Goal: Task Accomplishment & Management: Use online tool/utility

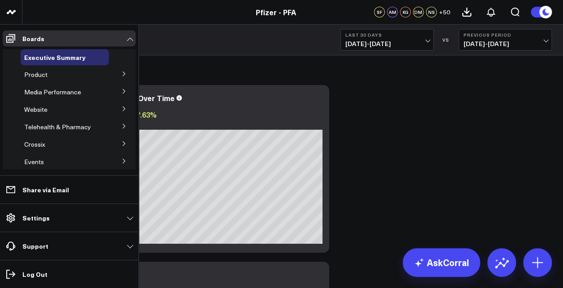
click at [116, 75] on button at bounding box center [123, 73] width 23 height 13
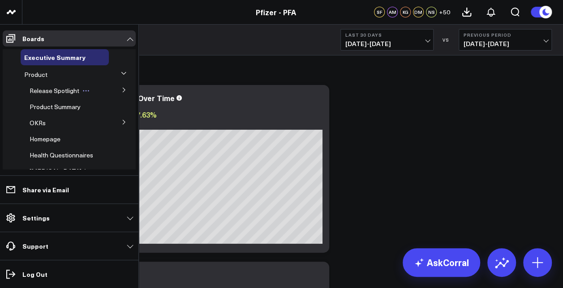
click at [64, 89] on span "Release Spotlight" at bounding box center [55, 90] width 50 height 9
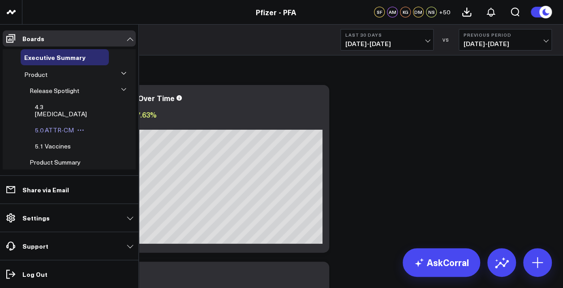
click at [59, 126] on span "5.0 ATTR-CM" at bounding box center [54, 130] width 39 height 9
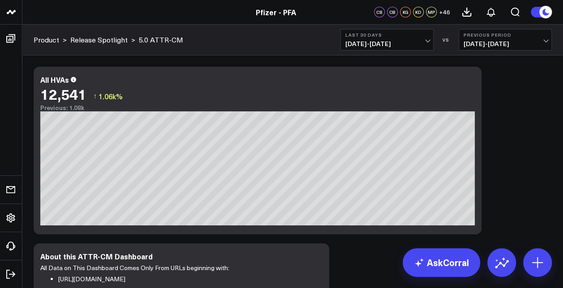
click at [482, 37] on b "Previous Period" at bounding box center [504, 34] width 83 height 5
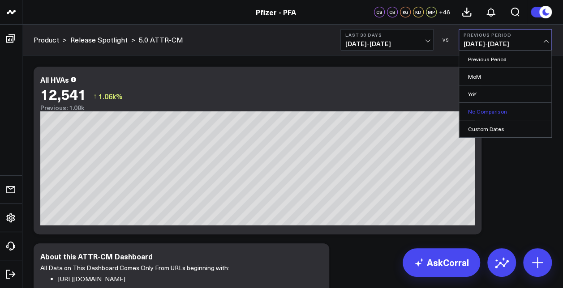
click at [487, 112] on link "No Comparison" at bounding box center [505, 111] width 92 height 17
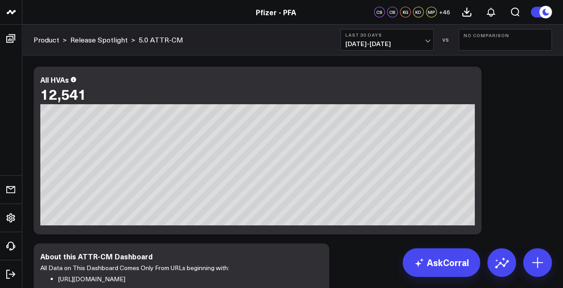
click at [389, 43] on span "08/18/25 - 09/16/25" at bounding box center [386, 43] width 83 height 7
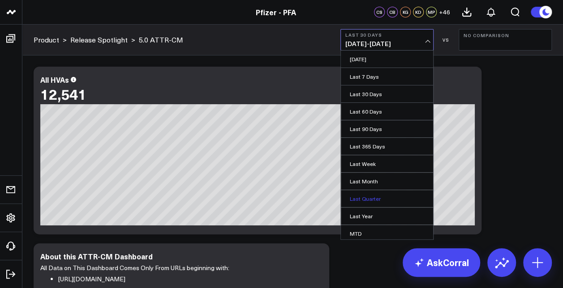
scroll to position [53, 0]
click at [367, 229] on link "Custom Dates" at bounding box center [387, 233] width 92 height 17
select select "8"
select select "2025"
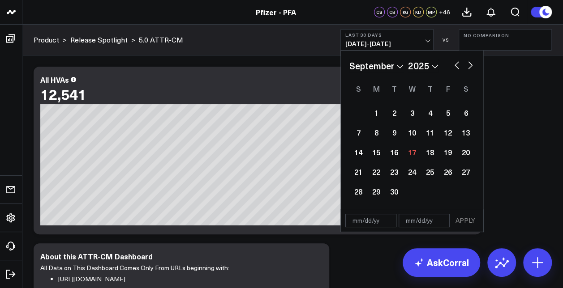
click at [384, 66] on select "January February March April May June July August September October November De…" at bounding box center [376, 65] width 54 height 13
select select "6"
select select "2025"
click at [426, 172] on div "24" at bounding box center [430, 172] width 18 height 18
type input "[DATE]"
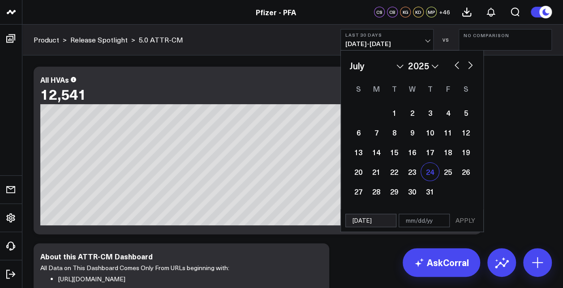
select select "6"
select select "2025"
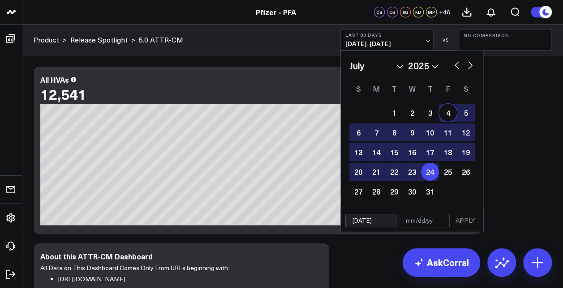
click at [465, 64] on button "button" at bounding box center [469, 64] width 9 height 11
select select "7"
select select "2025"
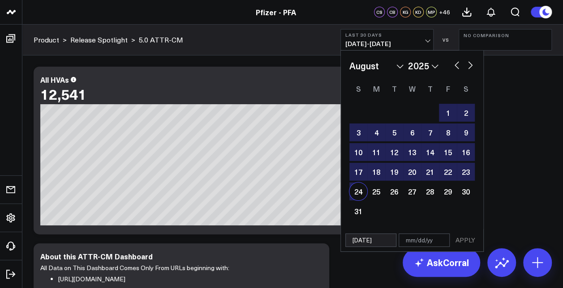
click at [362, 194] on div "24" at bounding box center [358, 192] width 18 height 18
type input "[DATE]"
select select "7"
select select "2025"
click at [470, 242] on button "APPLY" at bounding box center [465, 240] width 27 height 13
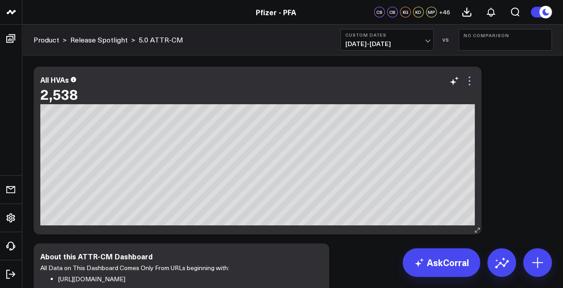
click at [470, 78] on icon at bounding box center [469, 81] width 11 height 11
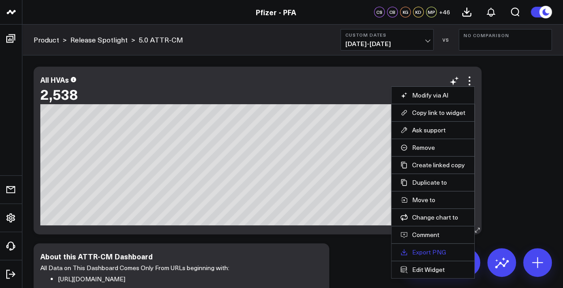
click at [431, 254] on link "Export PNG" at bounding box center [432, 252] width 65 height 8
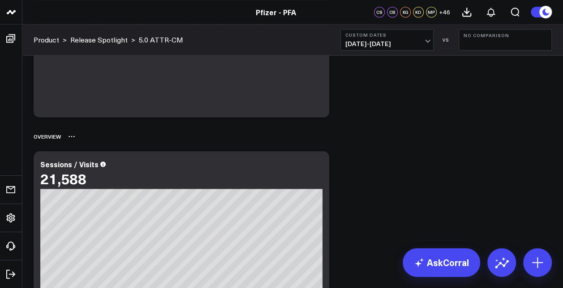
scroll to position [537, 0]
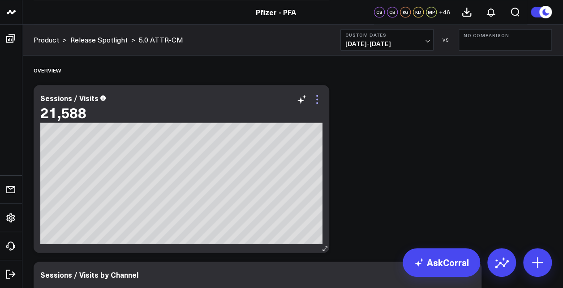
click at [317, 102] on icon at bounding box center [317, 103] width 2 height 2
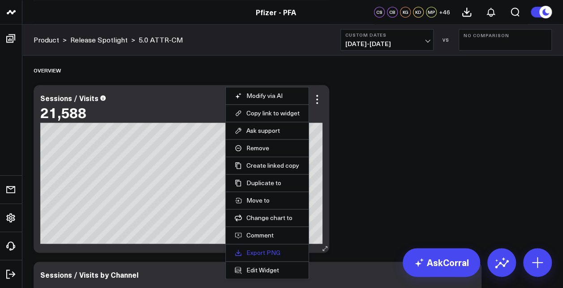
click at [269, 249] on link "Export PNG" at bounding box center [266, 253] width 65 height 8
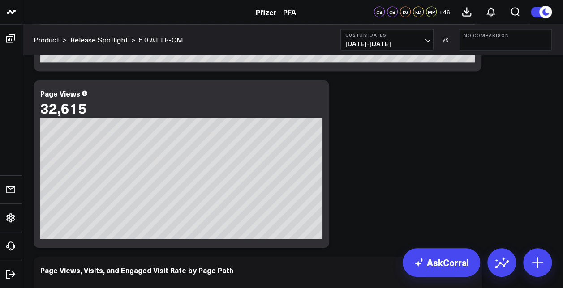
scroll to position [716, 0]
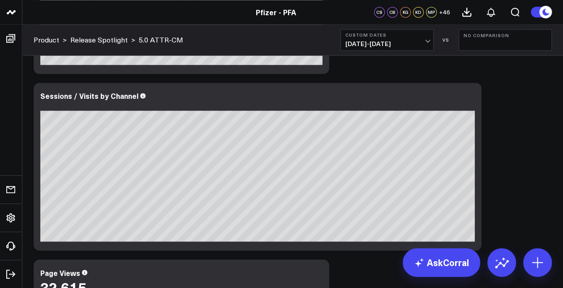
click at [415, 34] on b "Custom Dates" at bounding box center [386, 34] width 83 height 5
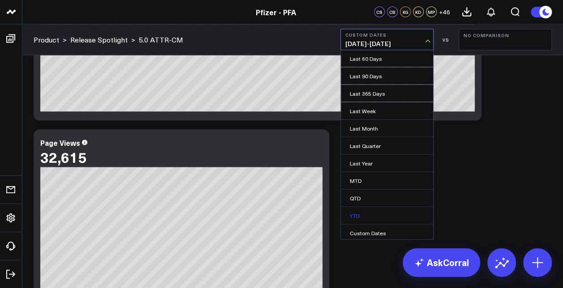
scroll to position [850, 0]
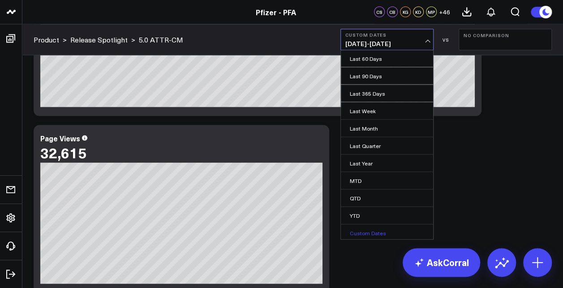
click at [386, 227] on link "Custom Dates" at bounding box center [387, 233] width 92 height 17
select select "8"
select select "2025"
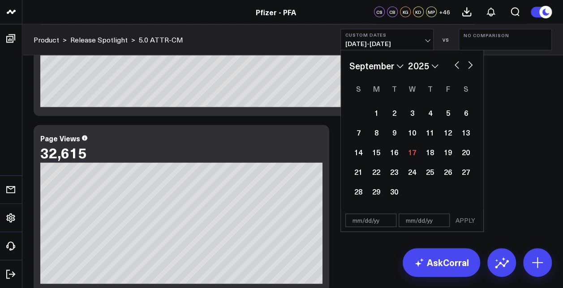
click at [458, 67] on button "button" at bounding box center [456, 64] width 9 height 11
select select "7"
select select "2025"
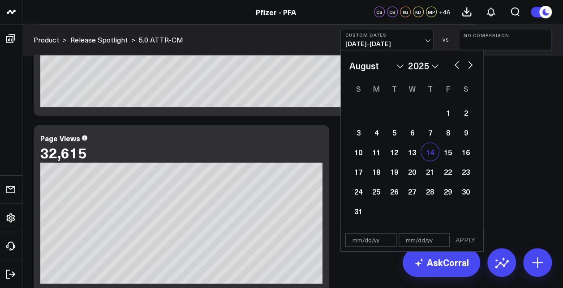
click at [430, 152] on div "14" at bounding box center [430, 152] width 18 height 18
type input "08/14/25"
select select "7"
select select "2025"
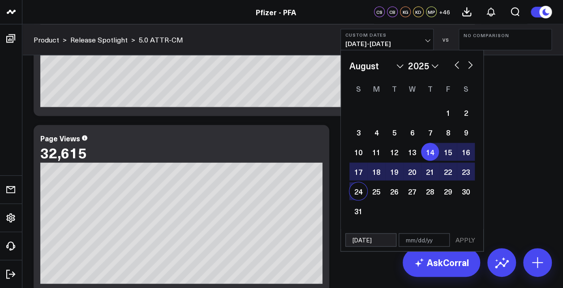
click at [358, 189] on div "24" at bounding box center [358, 192] width 18 height 18
type input "[DATE]"
select select "7"
select select "2025"
click at [469, 244] on button "APPLY" at bounding box center [465, 240] width 27 height 13
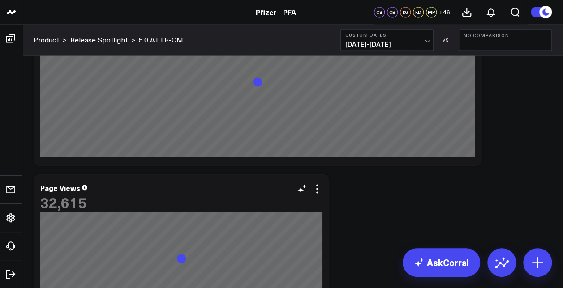
scroll to position [716, 0]
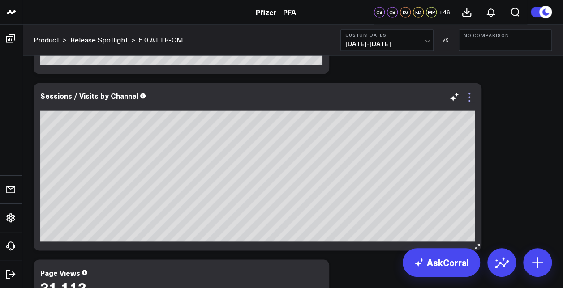
click at [468, 99] on icon at bounding box center [469, 97] width 11 height 11
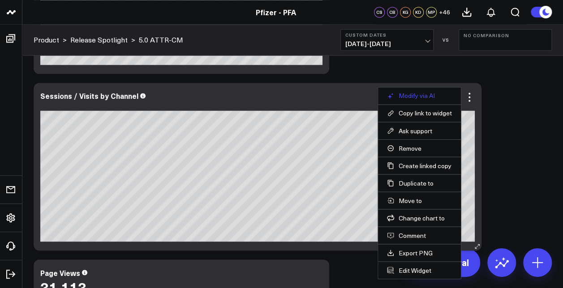
click at [428, 95] on button "Modify via AI" at bounding box center [419, 96] width 65 height 8
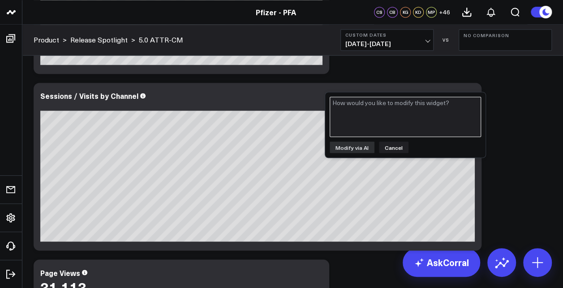
click at [401, 111] on textarea at bounding box center [404, 117] width 151 height 40
type textarea "add in visits and HVA"
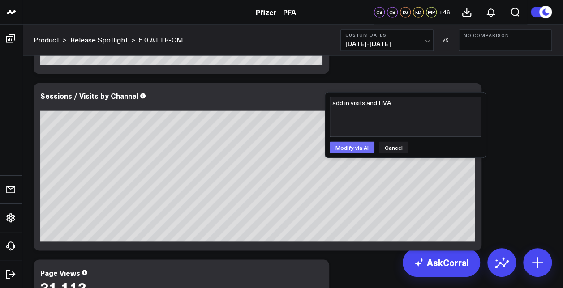
click at [362, 142] on button "Modify via AI" at bounding box center [351, 147] width 45 height 12
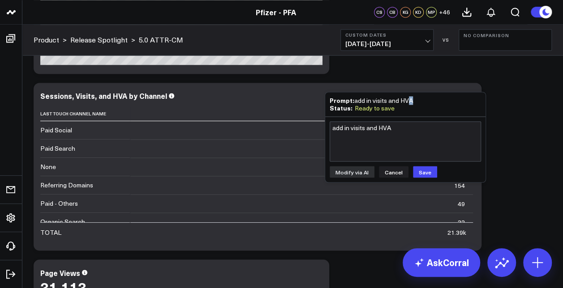
drag, startPoint x: 407, startPoint y: 97, endPoint x: 416, endPoint y: 95, distance: 9.6
click at [416, 95] on div "Prompt: add in visits and HVA Status: Ready to save" at bounding box center [405, 104] width 160 height 24
click at [392, 168] on button "Cancel" at bounding box center [394, 172] width 30 height 12
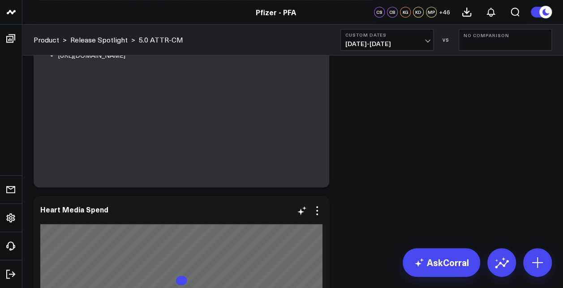
scroll to position [0, 0]
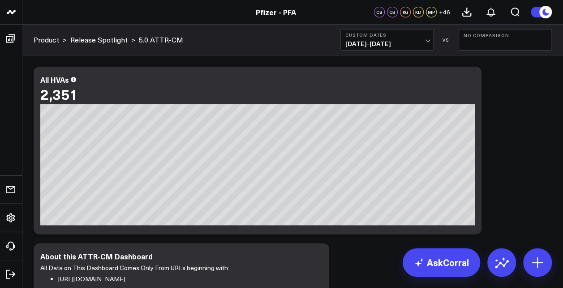
click at [373, 42] on span "08/14/25 - 08/24/25" at bounding box center [386, 43] width 83 height 7
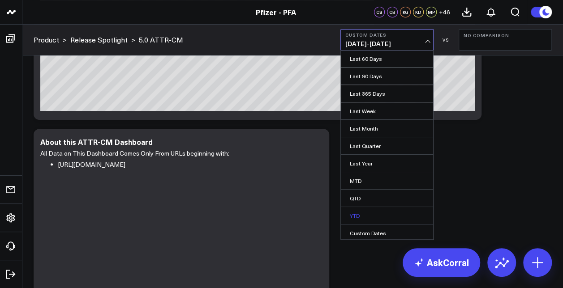
scroll to position [134, 0]
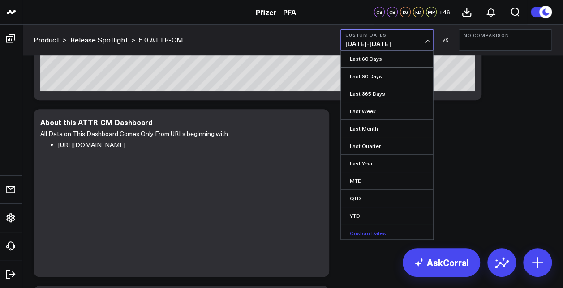
click at [364, 226] on link "Custom Dates" at bounding box center [387, 233] width 92 height 17
select select "8"
select select "2025"
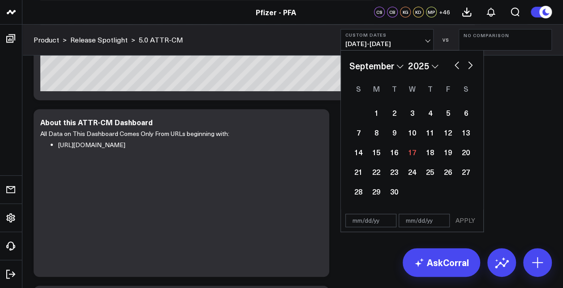
click at [454, 65] on button "button" at bounding box center [456, 64] width 9 height 11
select select "7"
select select "2025"
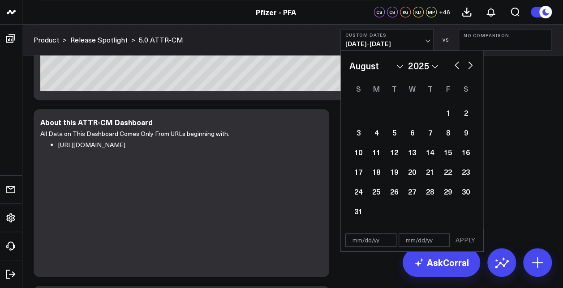
click at [455, 65] on button "button" at bounding box center [456, 64] width 9 height 11
select select "6"
select select "2025"
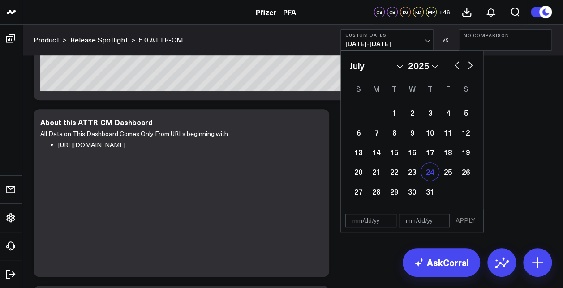
click at [433, 172] on div "24" at bounding box center [430, 172] width 18 height 18
type input "[DATE]"
select select "6"
select select "2025"
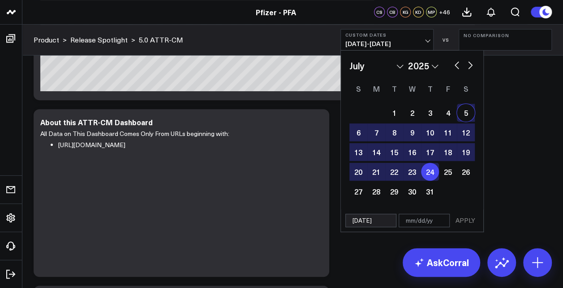
click at [466, 65] on button "button" at bounding box center [469, 64] width 9 height 11
select select "7"
select select "2025"
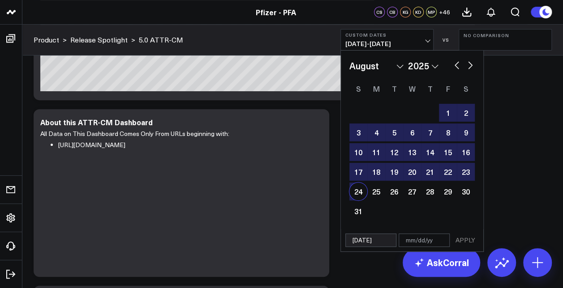
click at [356, 195] on div "24" at bounding box center [358, 192] width 18 height 18
type input "[DATE]"
select select "7"
select select "2025"
click at [463, 242] on button "APPLY" at bounding box center [465, 240] width 27 height 13
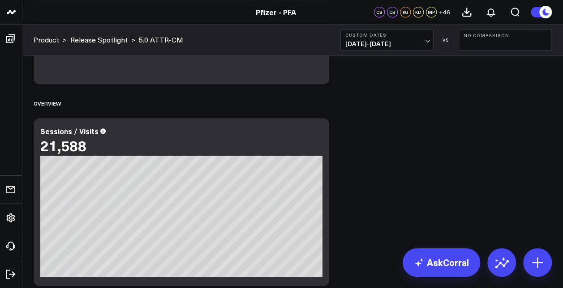
scroll to position [537, 0]
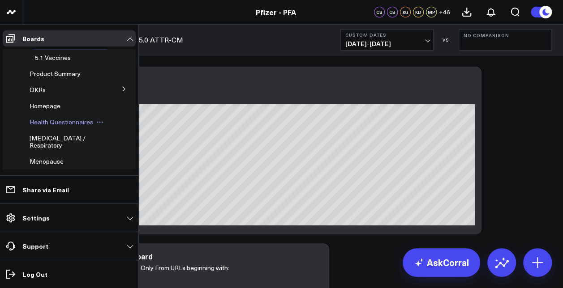
scroll to position [89, 0]
click at [47, 118] on span "Health Questionnaires" at bounding box center [62, 121] width 64 height 9
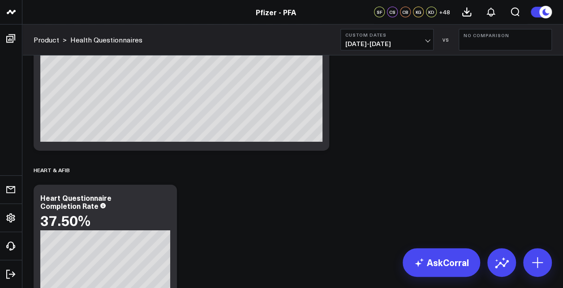
scroll to position [1342, 0]
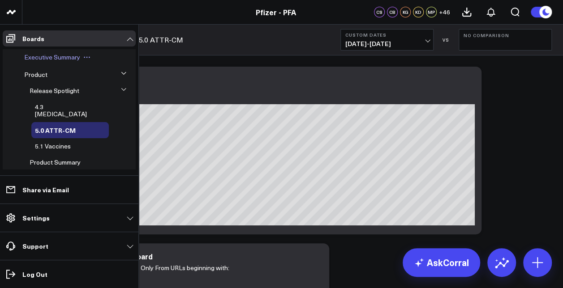
click at [50, 55] on span "Executive Summary" at bounding box center [52, 57] width 56 height 9
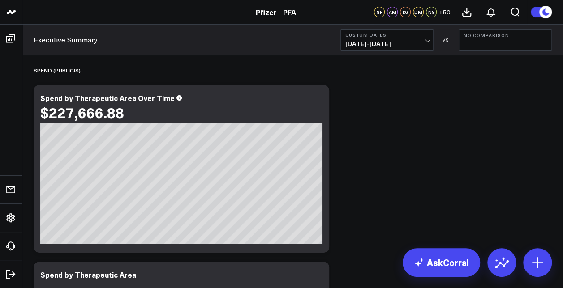
click at [385, 42] on span "08/14/25 - 08/24/25" at bounding box center [386, 43] width 83 height 7
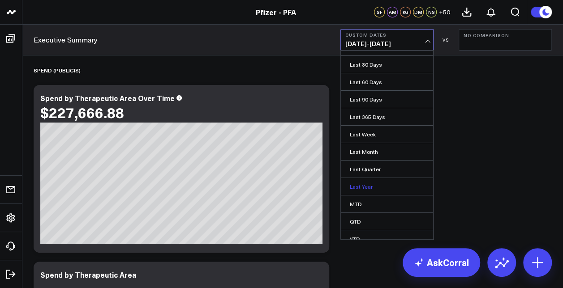
scroll to position [53, 0]
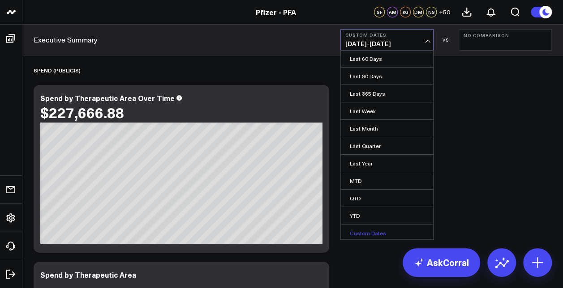
click at [367, 226] on link "Custom Dates" at bounding box center [387, 233] width 92 height 17
select select "8"
select select "2025"
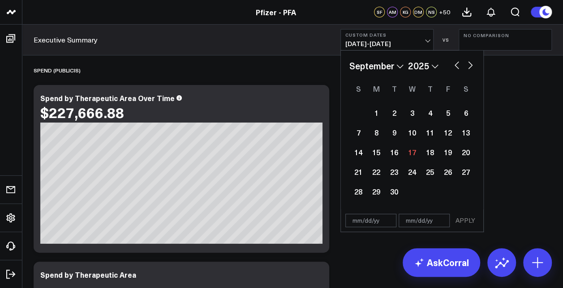
click at [388, 67] on select "January February March April May June July August September October November De…" at bounding box center [376, 65] width 54 height 13
select select "6"
select select "2025"
click at [427, 169] on div "24" at bounding box center [430, 172] width 18 height 18
type input "[DATE]"
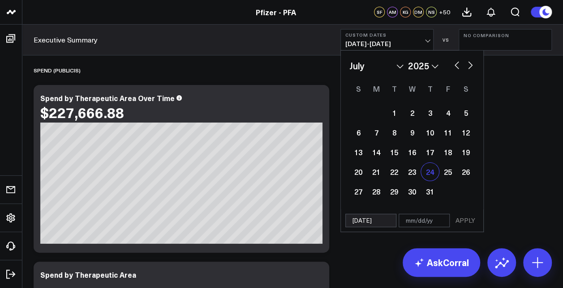
select select "6"
select select "2025"
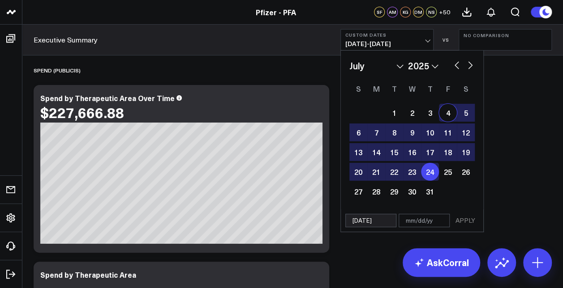
click at [470, 64] on button "button" at bounding box center [469, 64] width 9 height 11
select select "7"
select select "2025"
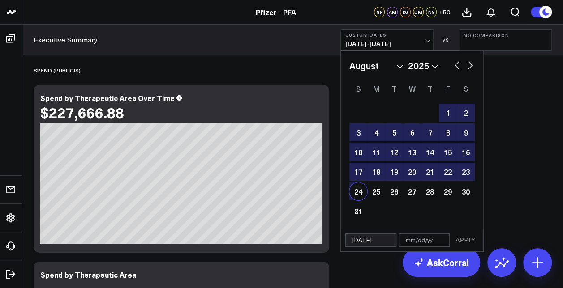
click at [361, 190] on div "24" at bounding box center [358, 192] width 18 height 18
type input "[DATE]"
select select "7"
select select "2025"
click at [465, 240] on button "APPLY" at bounding box center [465, 240] width 27 height 13
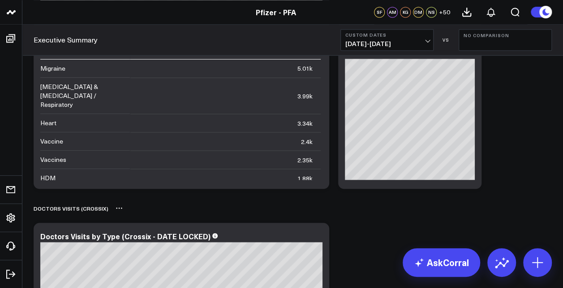
scroll to position [2348, 0]
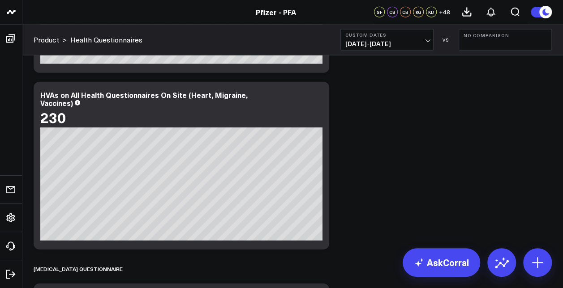
scroll to position [1074, 0]
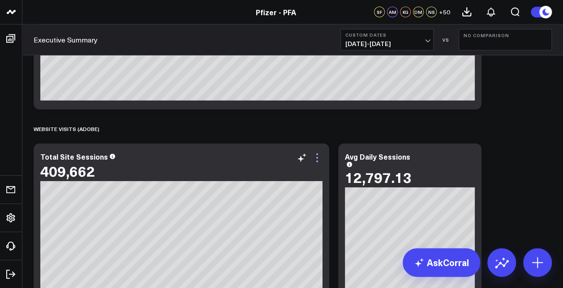
scroll to position [1050, 0]
